Goal: Information Seeking & Learning: Learn about a topic

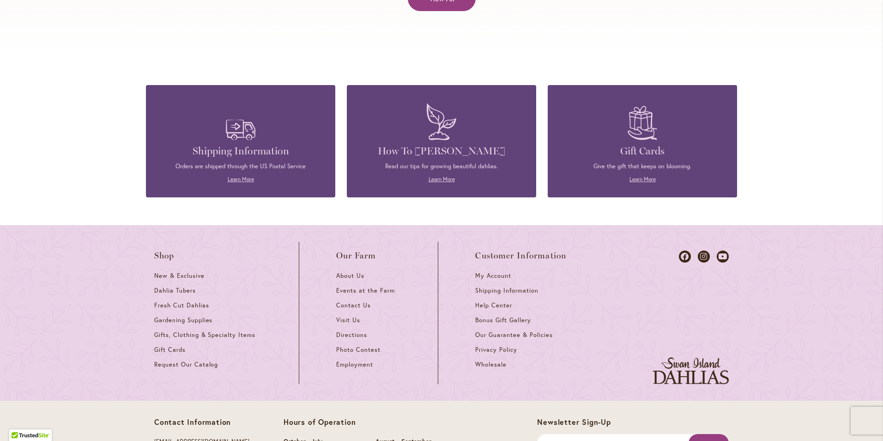
scroll to position [4013, 0]
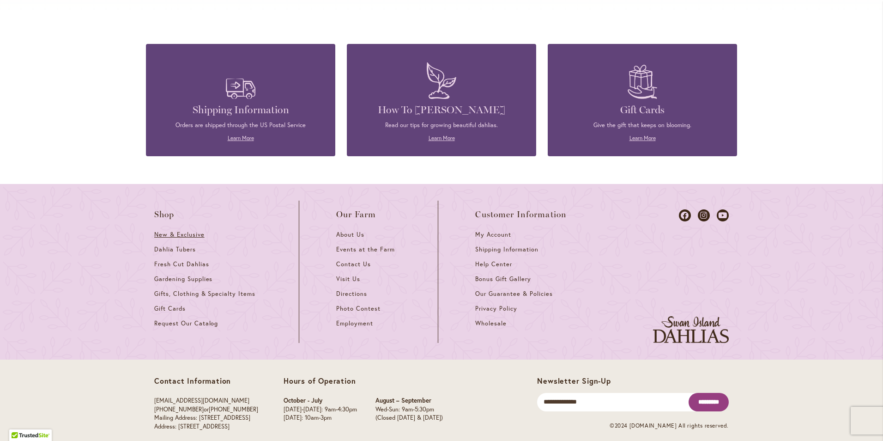
click at [184, 230] on span "New & Exclusive" at bounding box center [179, 234] width 50 height 8
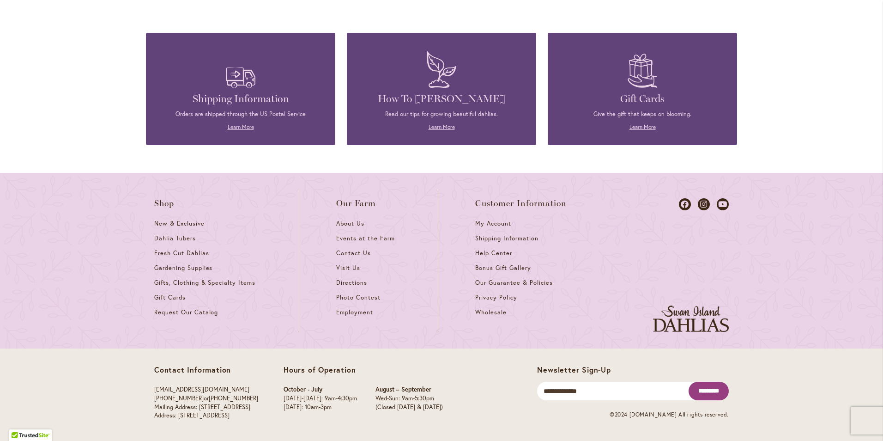
scroll to position [415, 0]
click at [198, 281] on span "Gifts, Clothing & Specialty Items" at bounding box center [204, 282] width 101 height 8
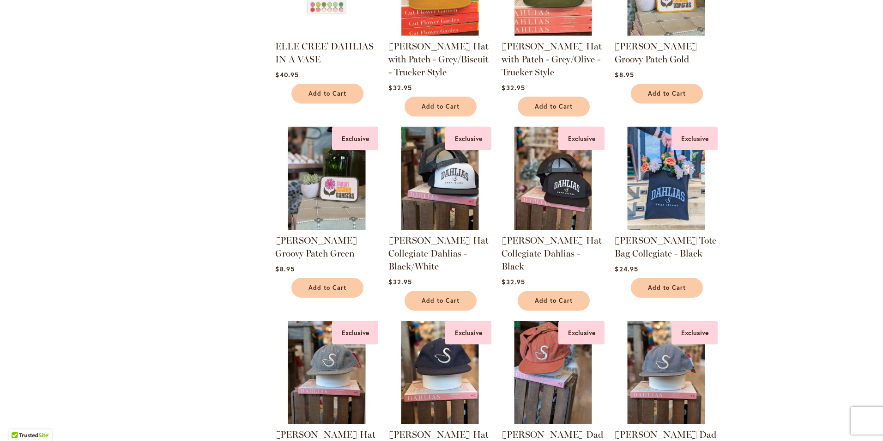
scroll to position [739, 0]
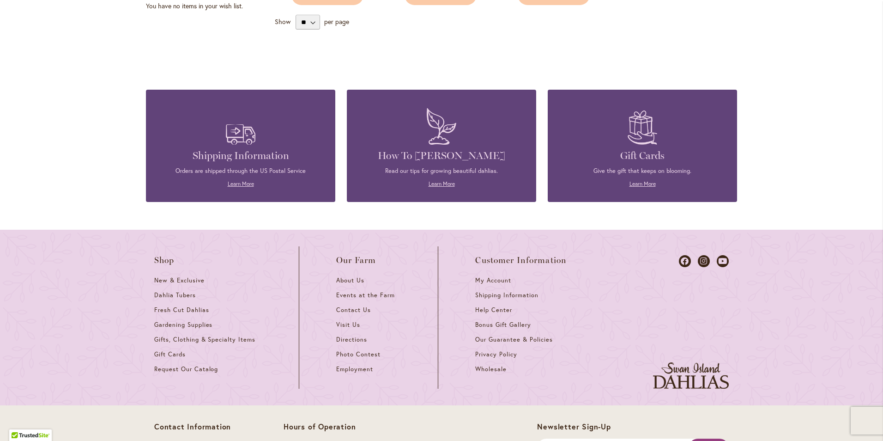
scroll to position [415, 0]
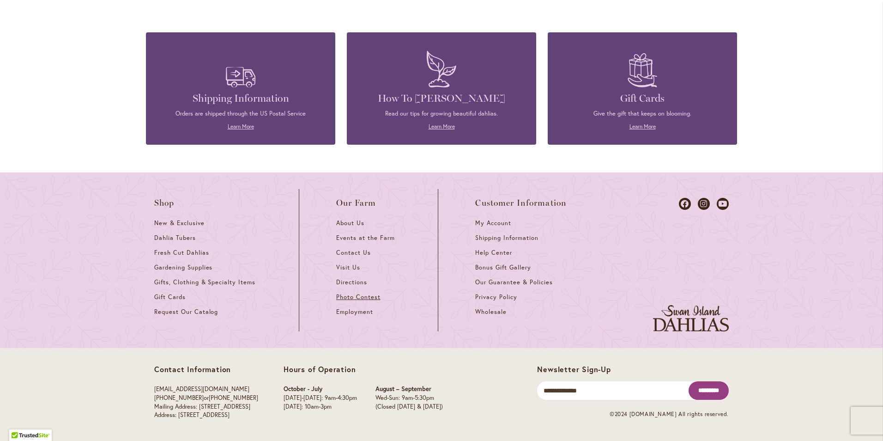
click at [353, 298] on span "Photo Contest" at bounding box center [358, 297] width 44 height 8
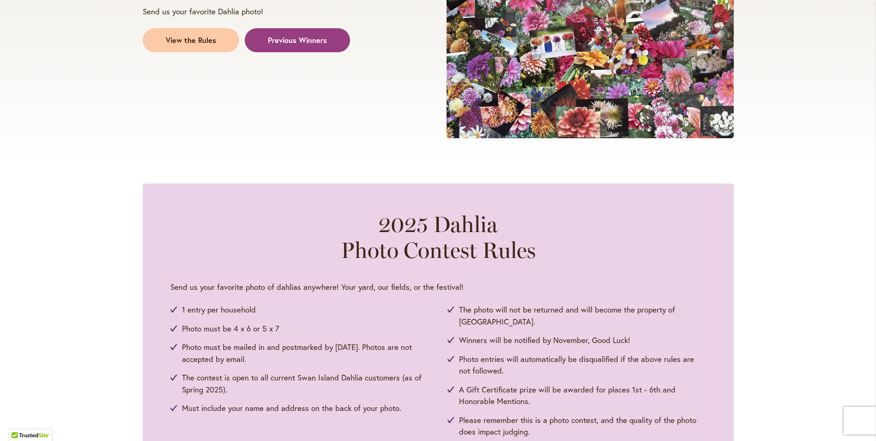
scroll to position [416, 0]
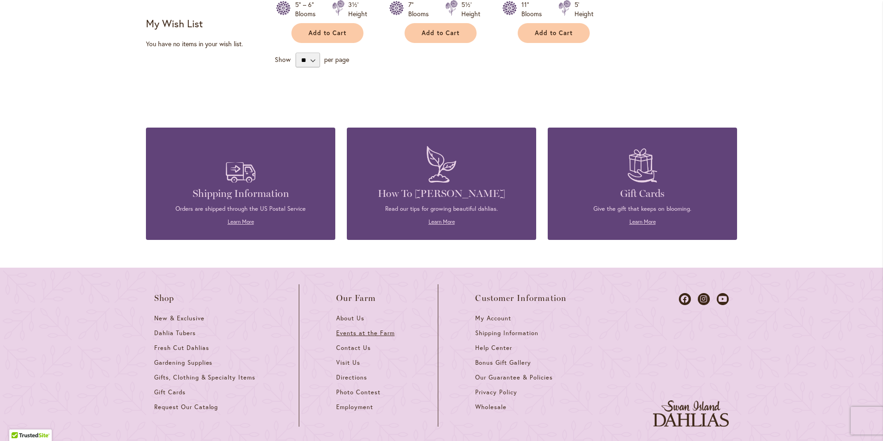
scroll to position [415, 0]
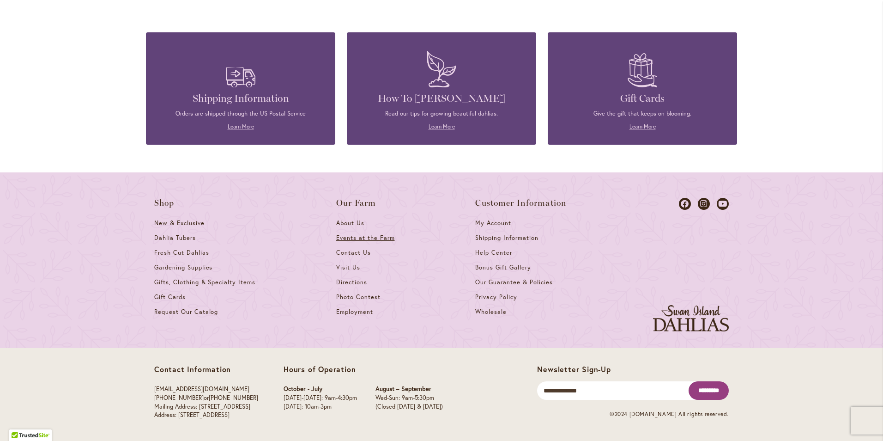
click at [351, 238] on span "Events at the Farm" at bounding box center [365, 238] width 58 height 8
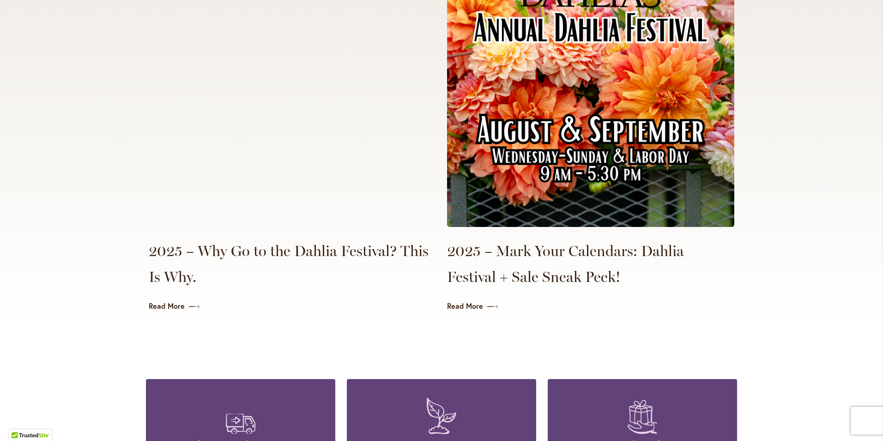
scroll to position [2124, 0]
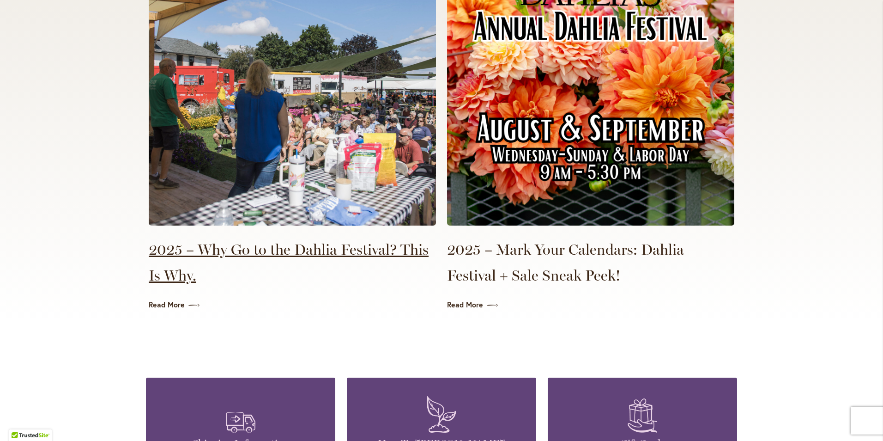
click at [331, 236] on link "2025 – Why Go to the Dahlia Festival? This Is Why." at bounding box center [292, 262] width 287 height 52
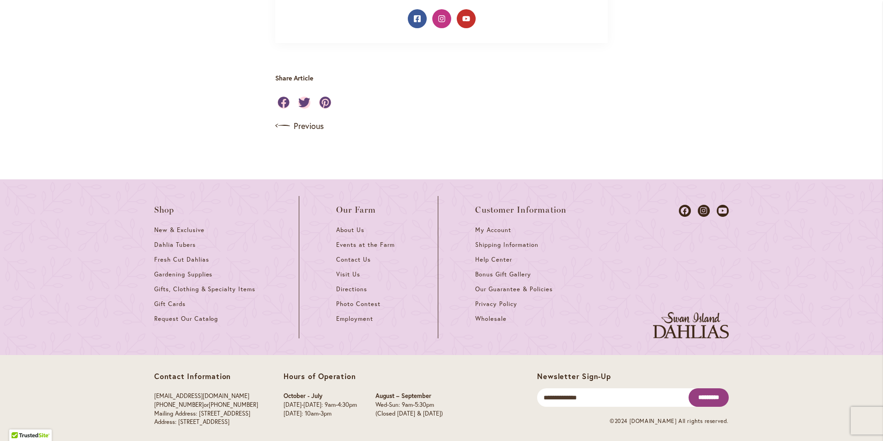
scroll to position [554, 0]
